Goal: Communication & Community: Answer question/provide support

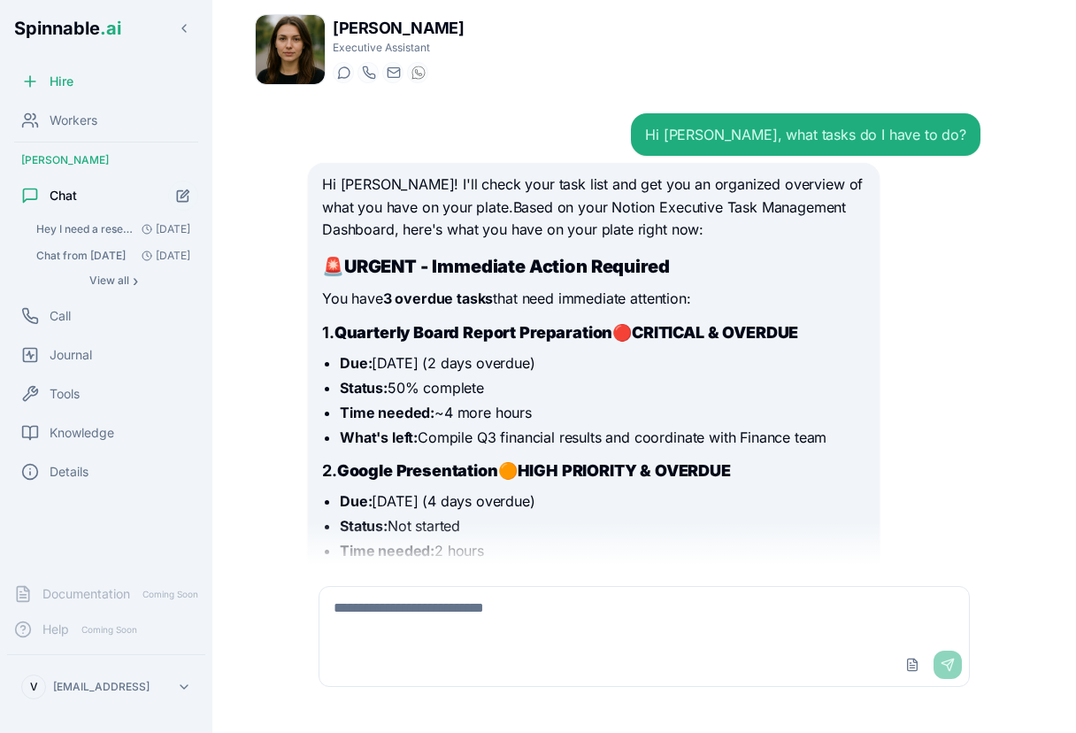
scroll to position [610, 0]
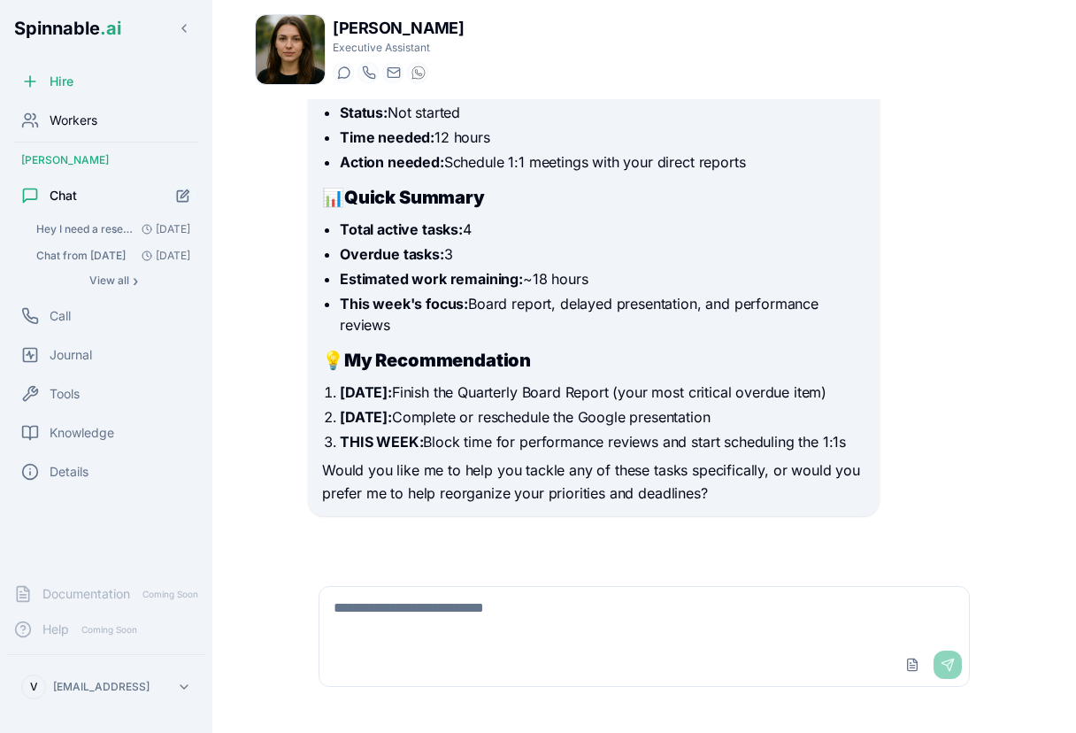
click at [82, 125] on span "Workers" at bounding box center [74, 121] width 48 height 18
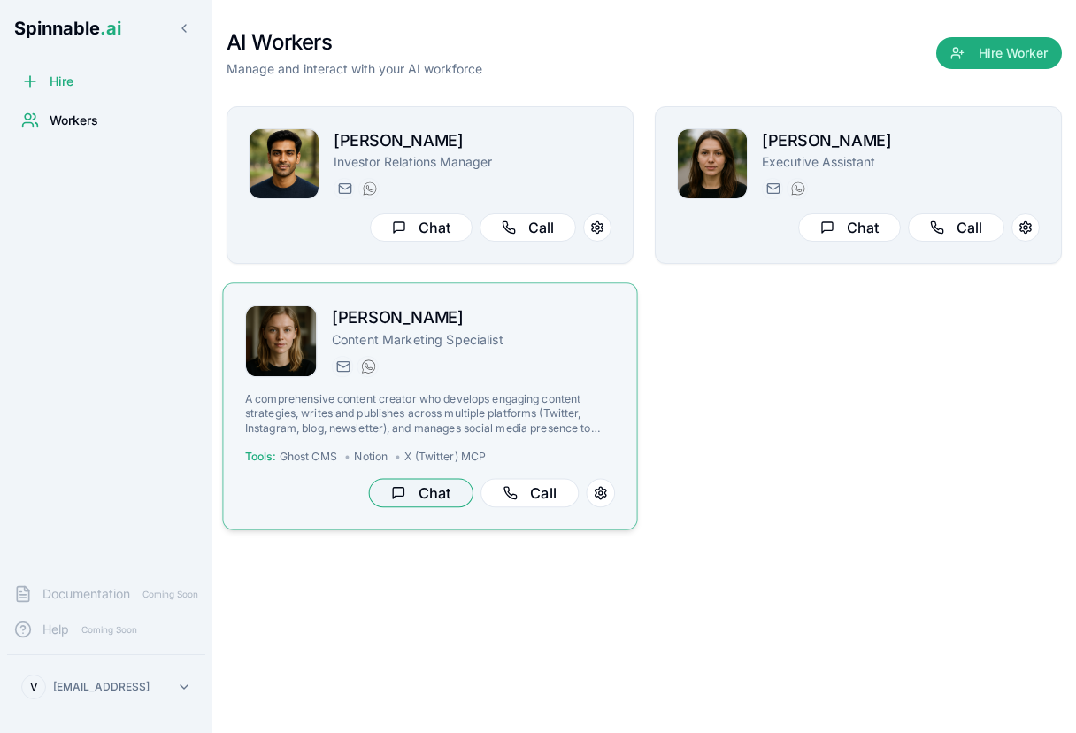
click at [425, 494] on button "Chat" at bounding box center [421, 493] width 104 height 29
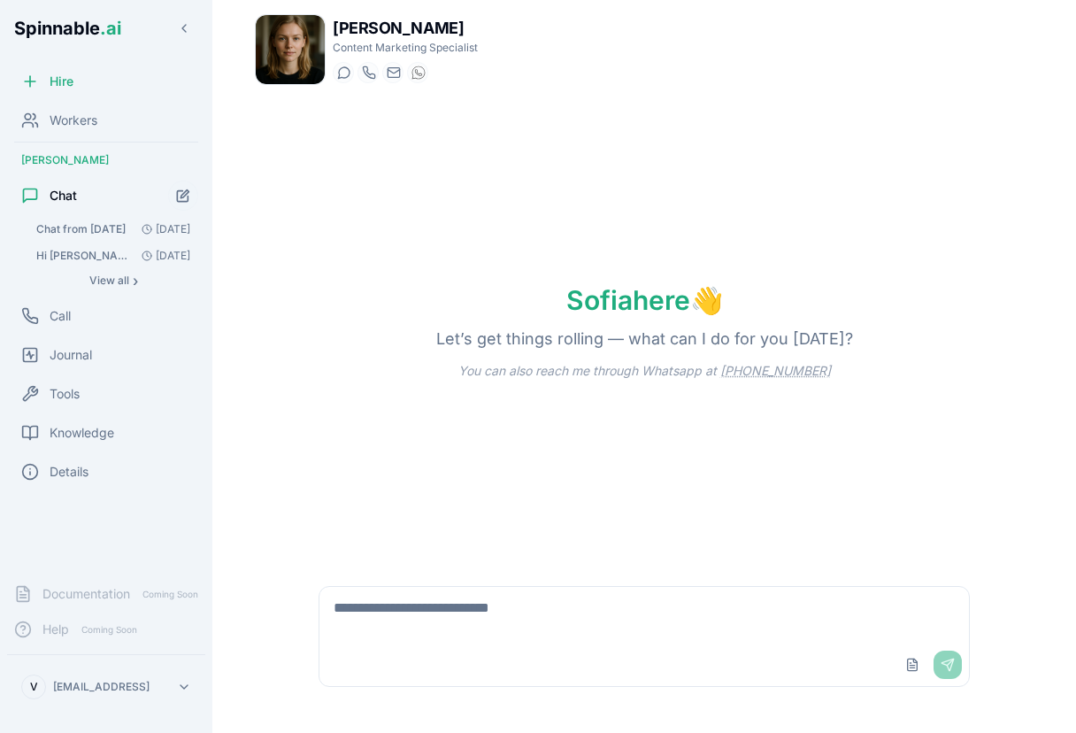
click at [645, 629] on textarea at bounding box center [645, 615] width 650 height 57
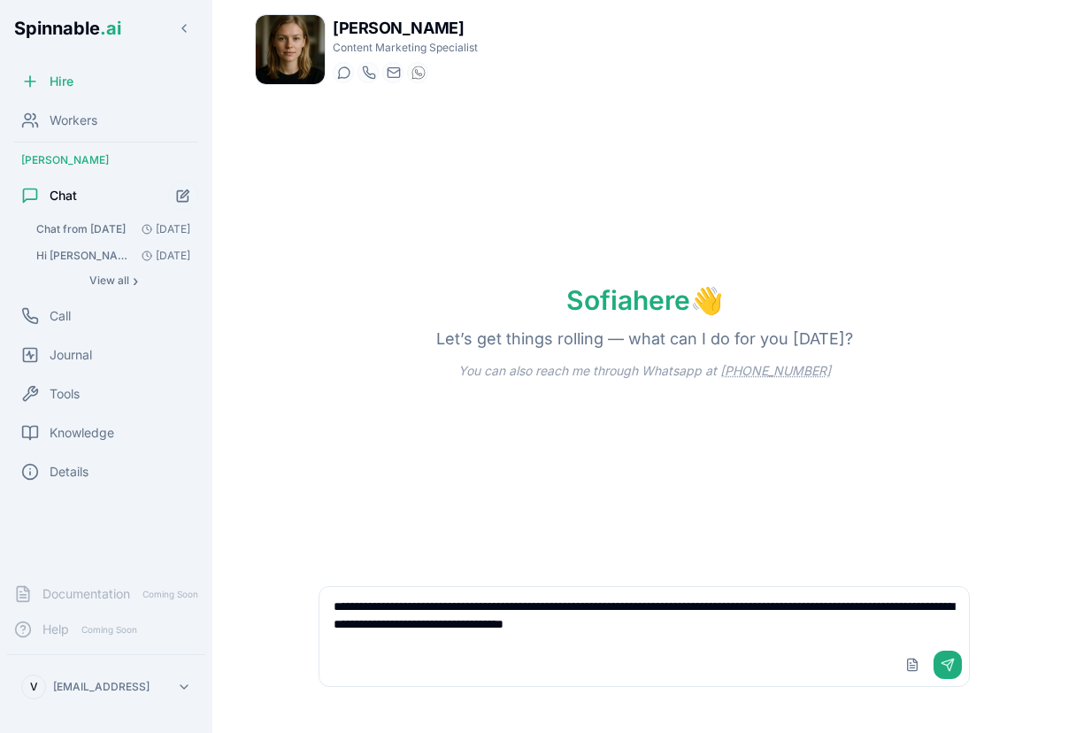
type textarea "**********"
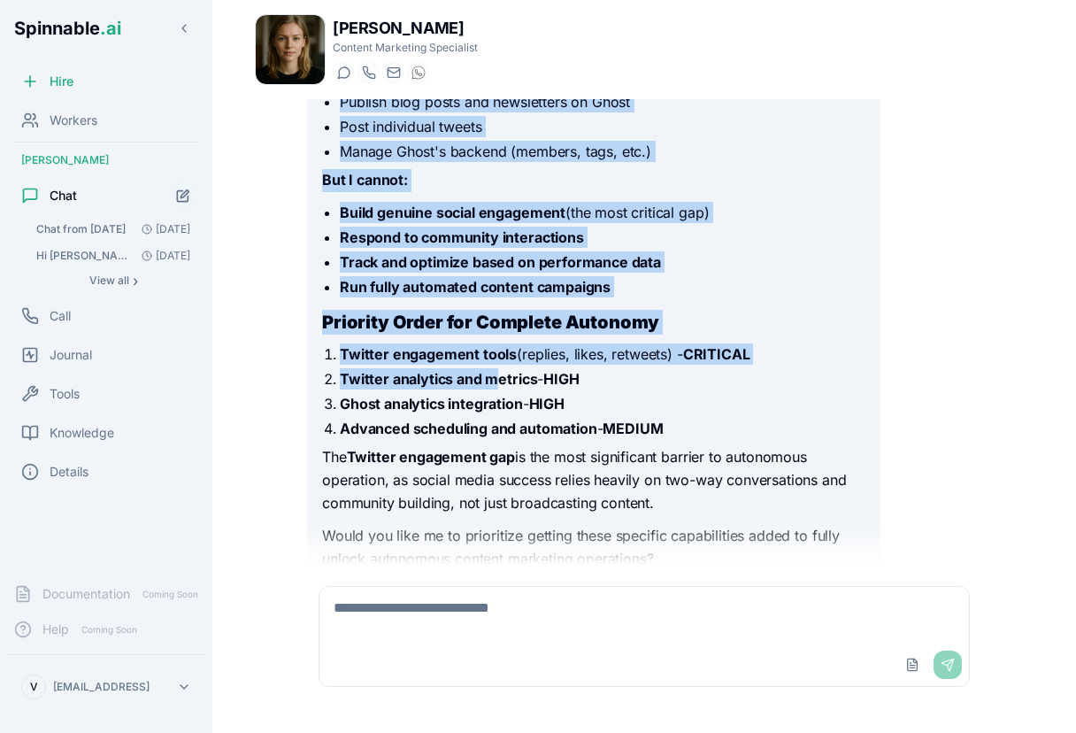
scroll to position [1370, 0]
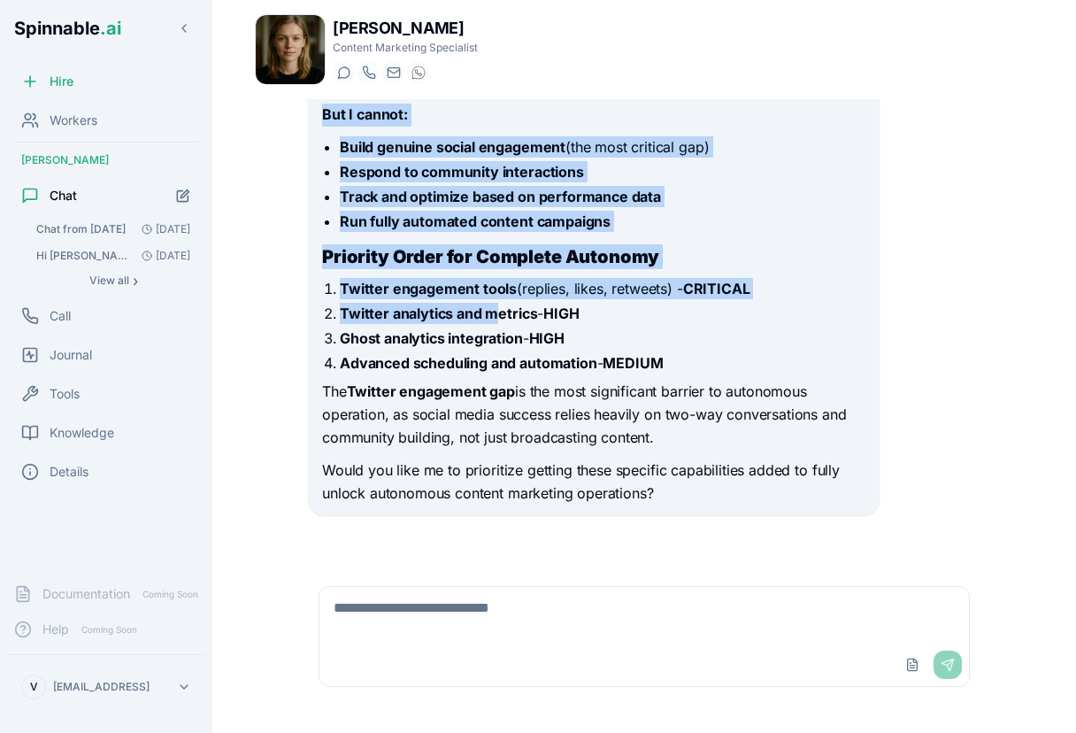
drag, startPoint x: 321, startPoint y: 195, endPoint x: 728, endPoint y: 439, distance: 474.0
copy div "Impact on Autonomous Operation Currently, I can: Research and create content Pu…"
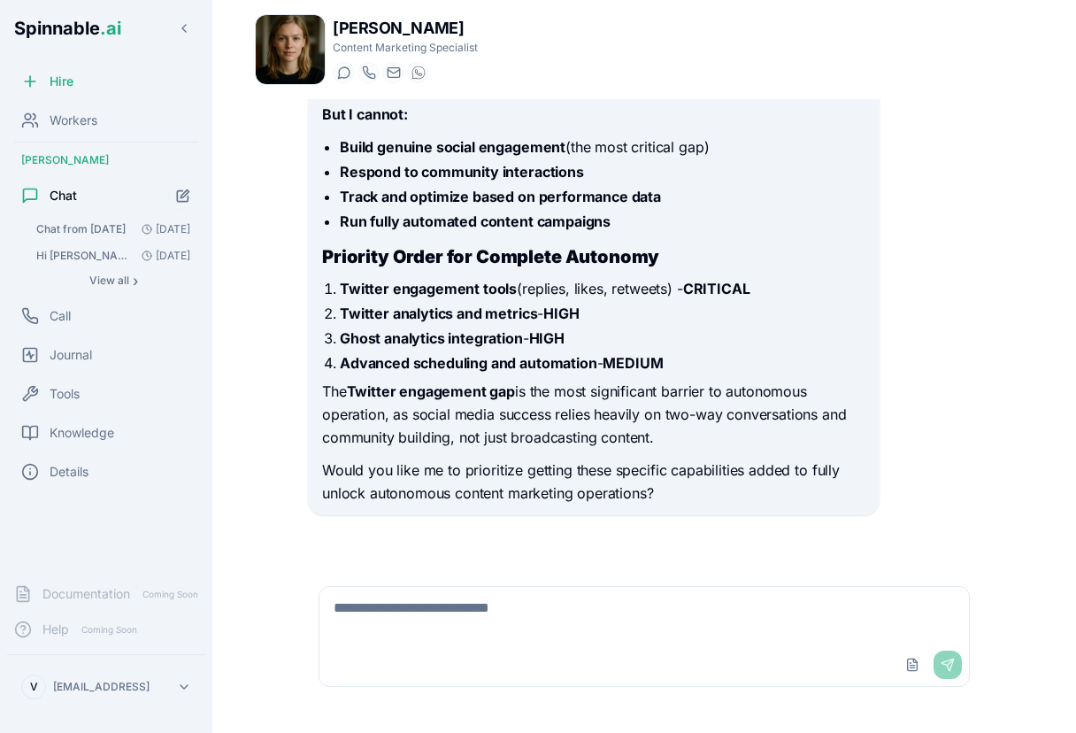
click at [924, 519] on div "Hi [PERSON_NAME], what is missing so that you can run this completely autonomou…" at bounding box center [644, 332] width 701 height 466
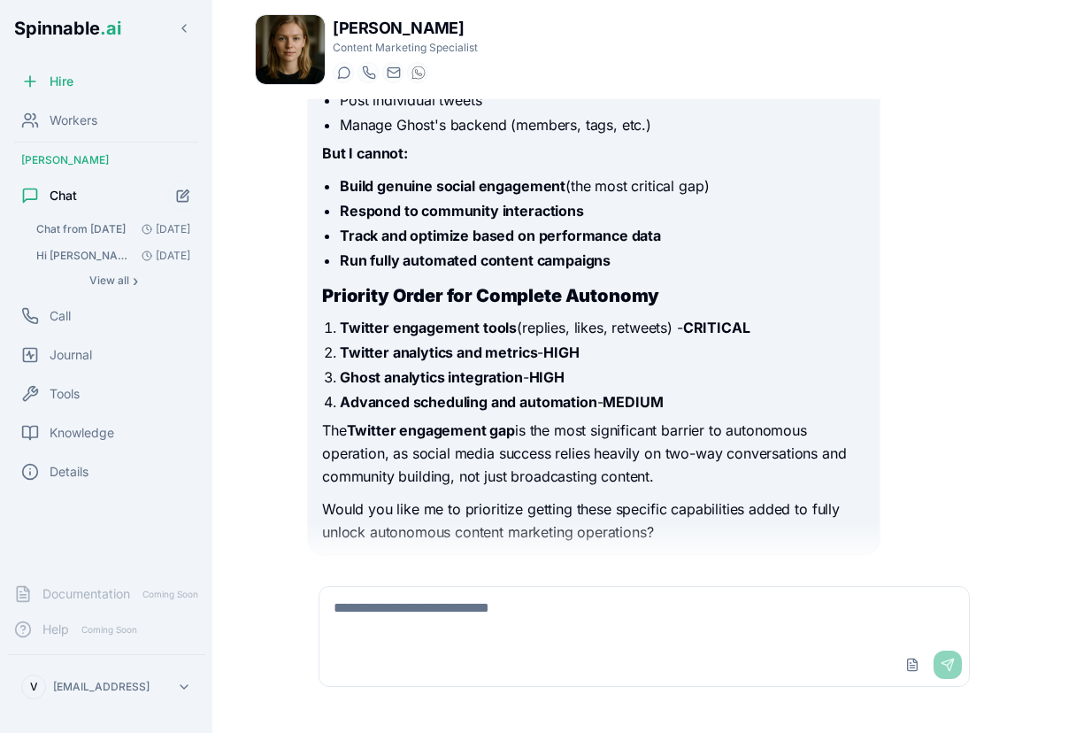
scroll to position [1333, 0]
